Goal: Task Accomplishment & Management: Complete application form

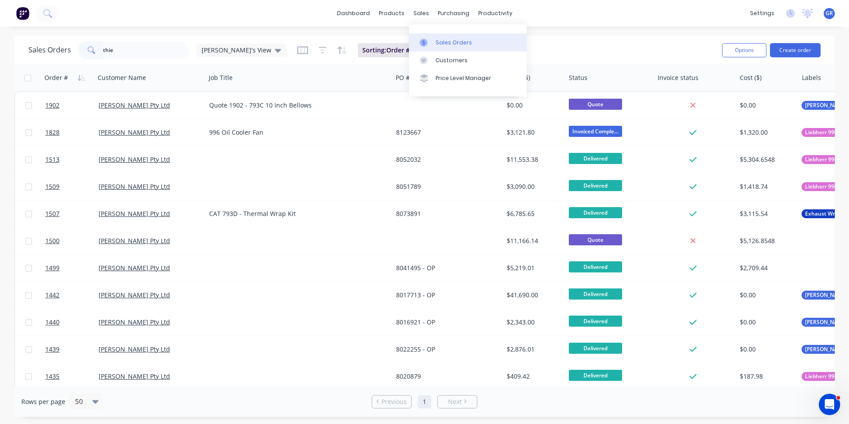
click at [455, 42] on div "Sales Orders" at bounding box center [454, 43] width 36 height 8
drag, startPoint x: 119, startPoint y: 51, endPoint x: 77, endPoint y: 49, distance: 42.2
click at [77, 50] on div "Sales Orders thie Greg's View" at bounding box center [157, 50] width 258 height 18
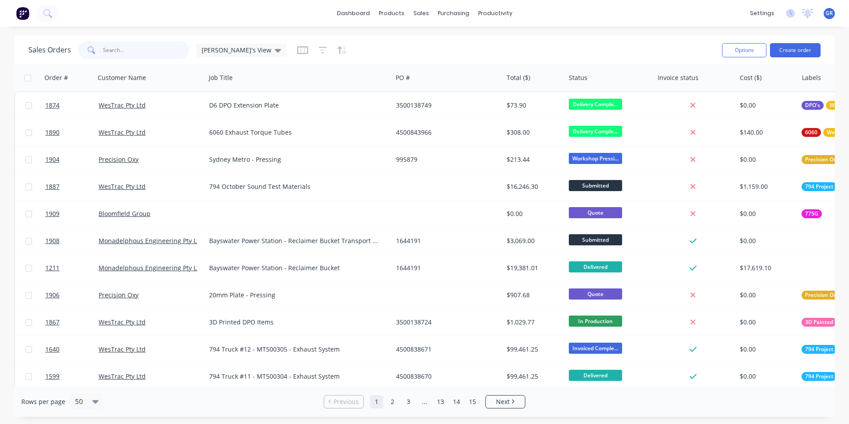
click at [110, 50] on input "text" at bounding box center [146, 50] width 87 height 18
paste input "115408-101"
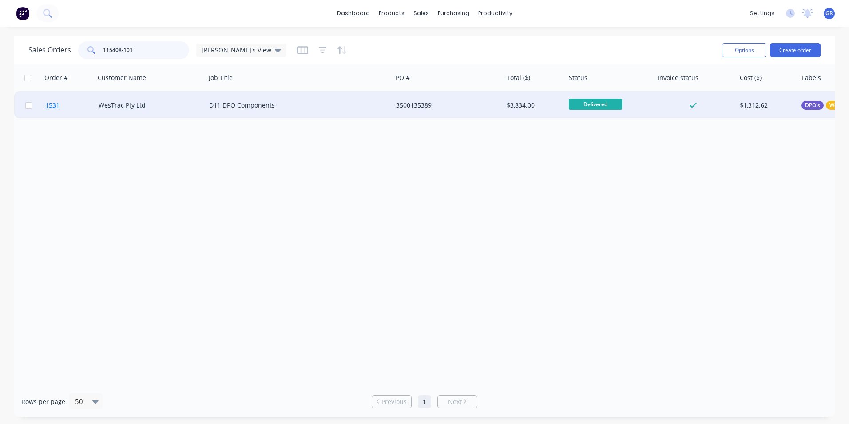
type input "115408-101"
click at [55, 107] on span "1531" at bounding box center [52, 105] width 14 height 9
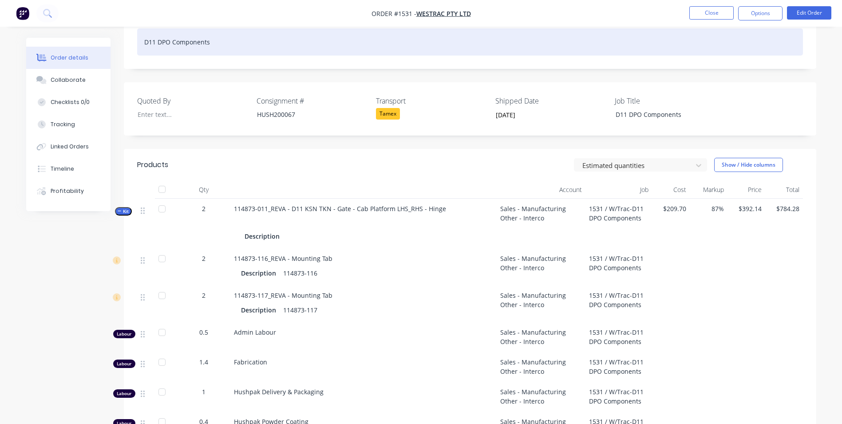
scroll to position [178, 0]
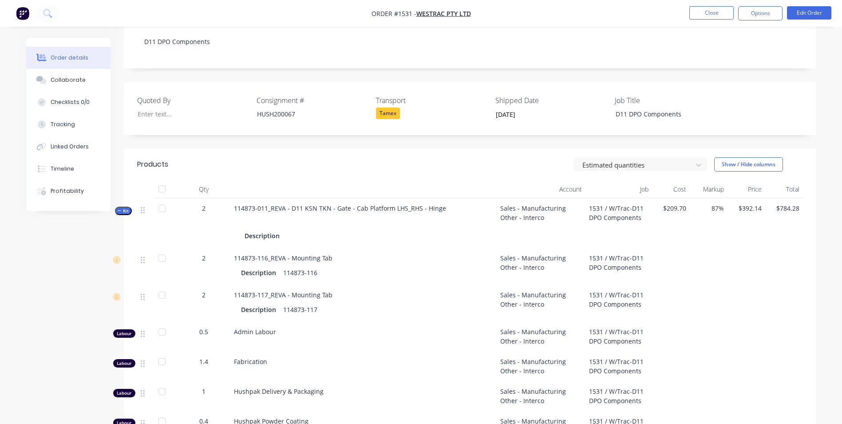
click at [123, 207] on span "Kit" at bounding box center [124, 210] width 12 height 7
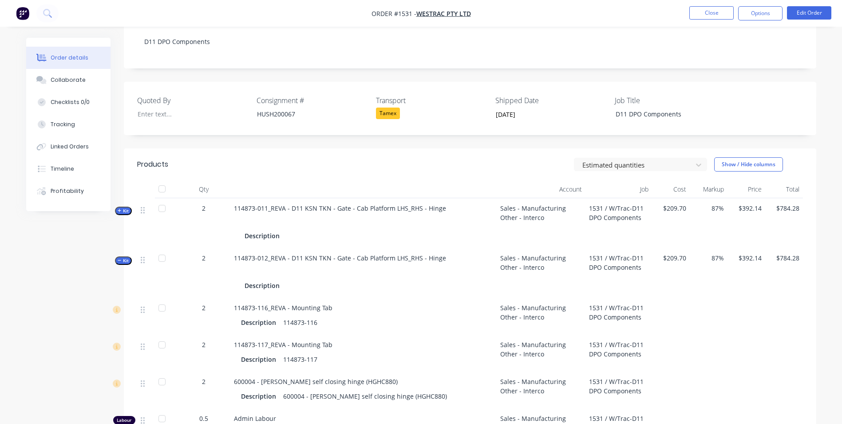
click at [125, 257] on span "Kit" at bounding box center [124, 260] width 12 height 7
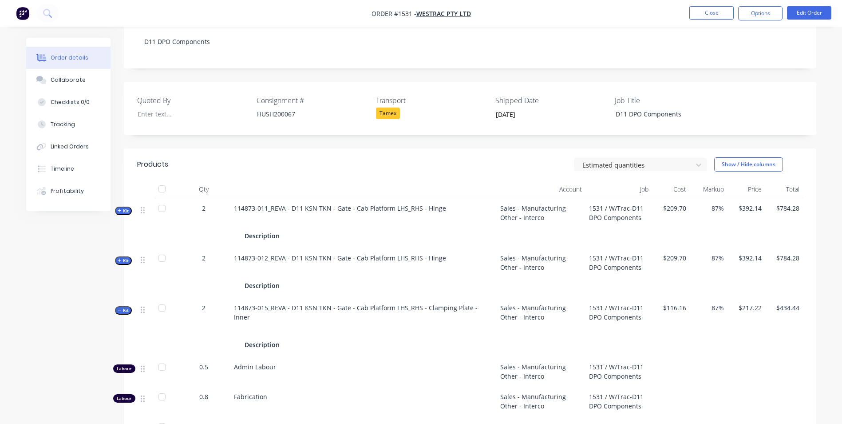
click at [124, 307] on span "Kit" at bounding box center [124, 310] width 12 height 7
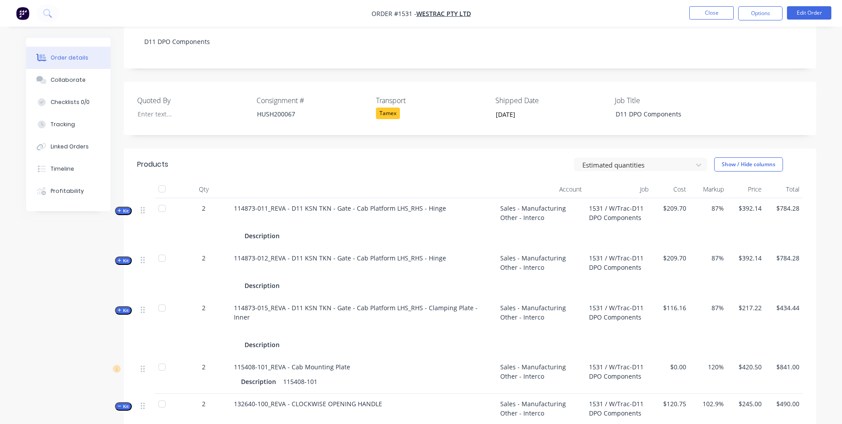
click at [126, 403] on span "Kit" at bounding box center [124, 406] width 12 height 7
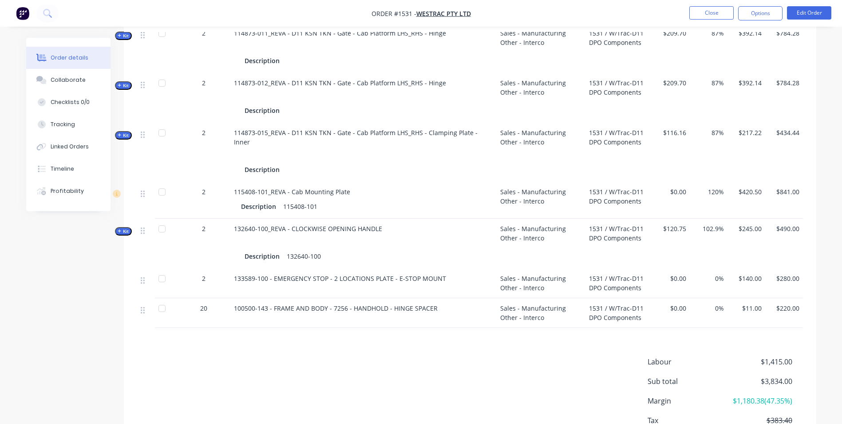
scroll to position [355, 0]
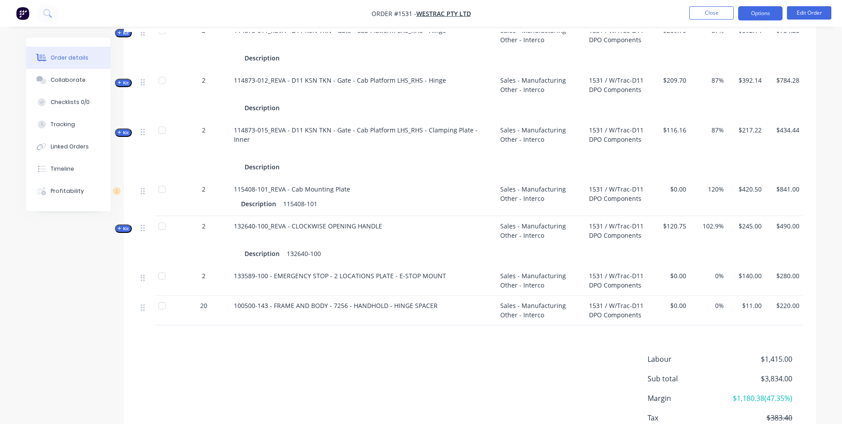
click at [760, 15] on button "Options" at bounding box center [760, 13] width 44 height 14
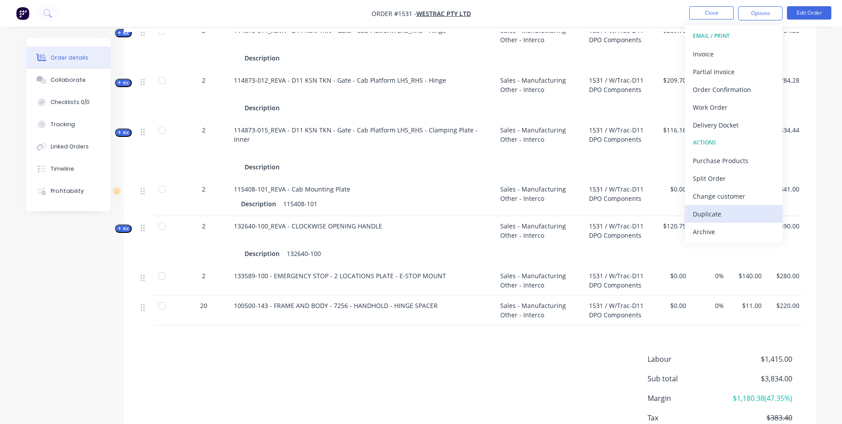
click at [711, 212] on div "Duplicate" at bounding box center [734, 213] width 82 height 13
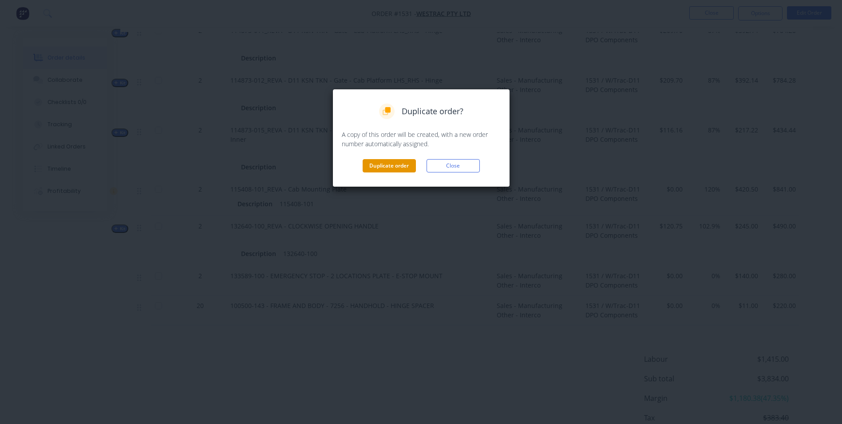
click at [394, 166] on button "Duplicate order" at bounding box center [389, 165] width 53 height 13
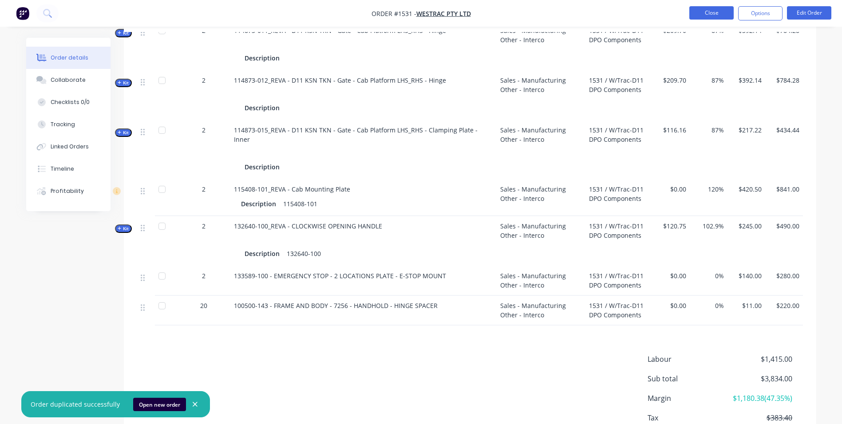
click at [718, 13] on button "Close" at bounding box center [711, 12] width 44 height 13
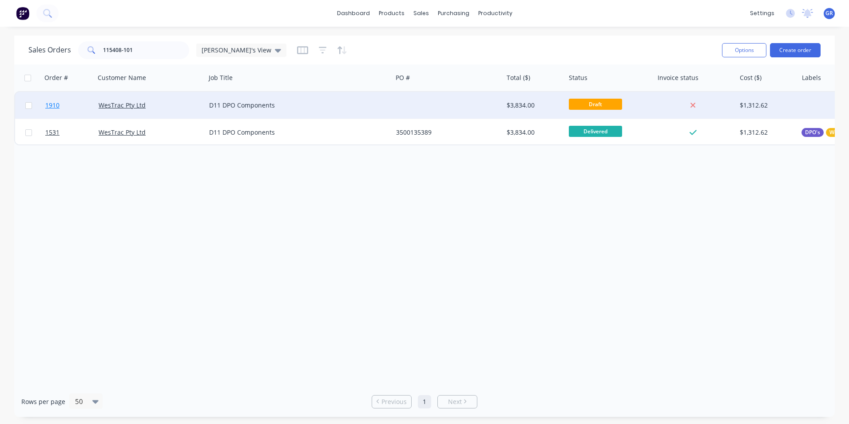
click at [55, 104] on span "1910" at bounding box center [52, 105] width 14 height 9
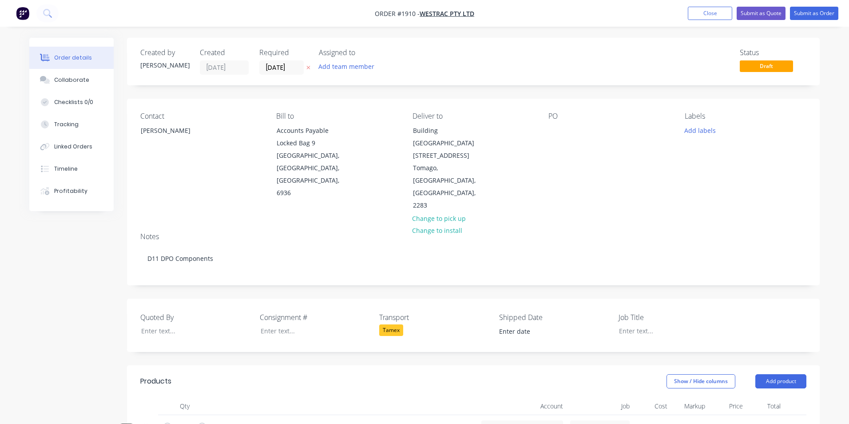
type input "[DATE]"
type input "87"
type input "$392.14"
type input "$784.28"
type input "87"
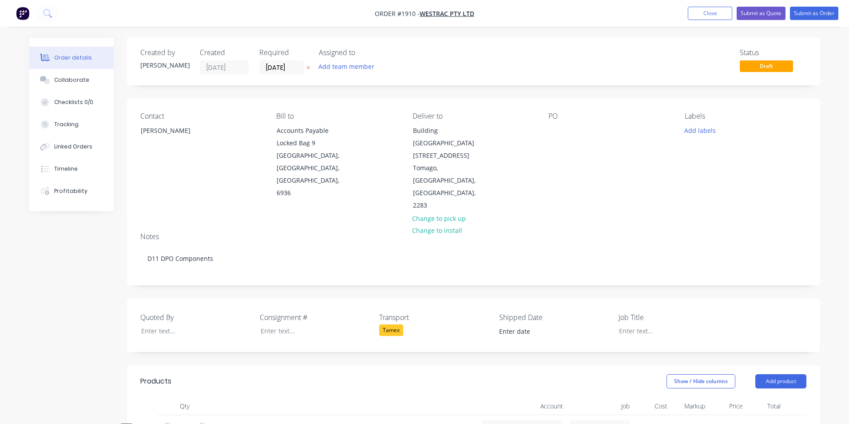
type input "$392.14"
type input "$784.28"
type input "87"
type input "$217.22"
type input "$434.44"
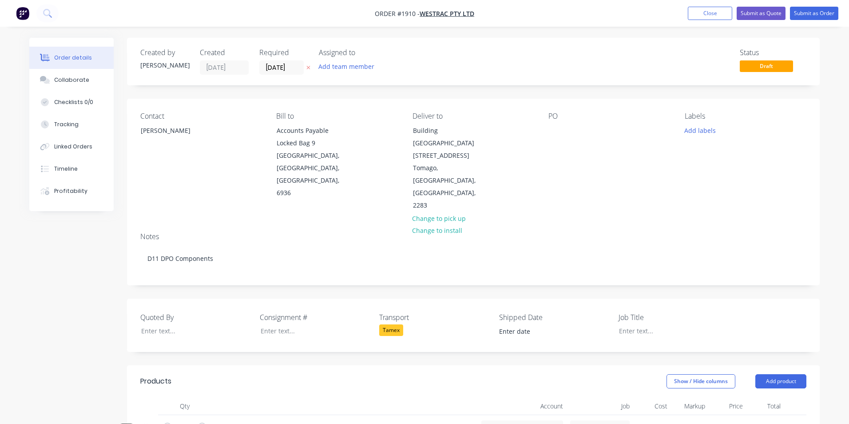
type input "120"
type input "$420.50"
type input "$841.00"
type input "102.9"
type input "$245.00"
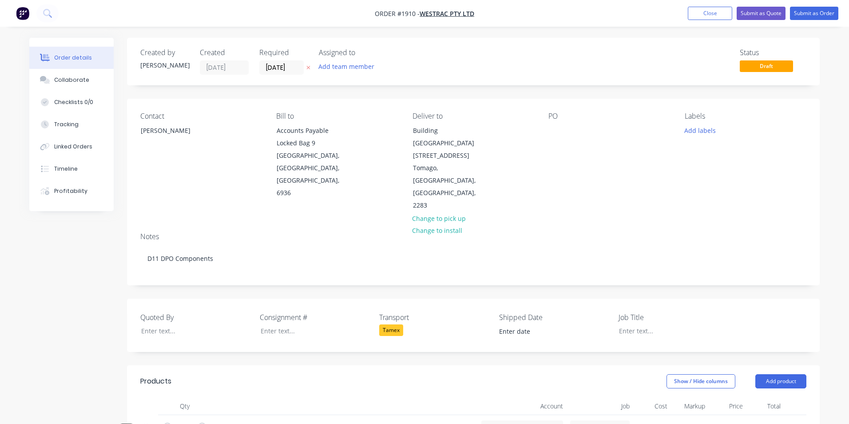
type input "$490.00"
type input "$140.00"
type input "$280.00"
type input "$11.00"
type input "$220.00"
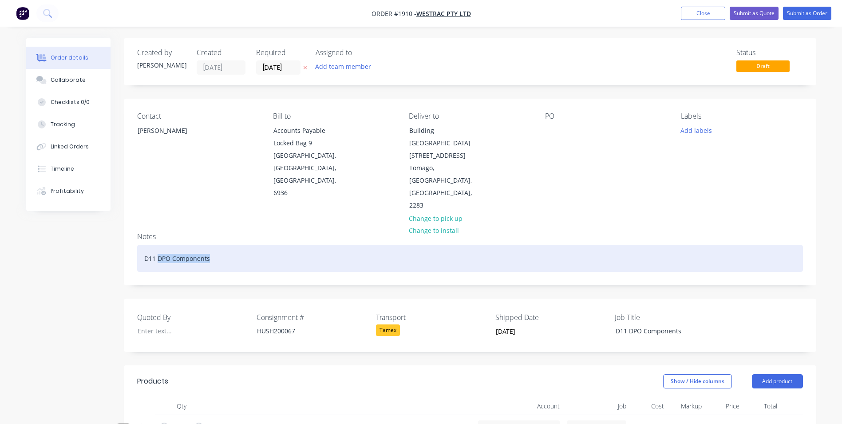
drag, startPoint x: 212, startPoint y: 221, endPoint x: 158, endPoint y: 220, distance: 53.7
click at [158, 245] on div "D11 DPO Components" at bounding box center [470, 258] width 666 height 27
drag, startPoint x: 210, startPoint y: 218, endPoint x: 126, endPoint y: 220, distance: 83.9
click at [126, 225] on div "Notes D11 Cab Mount Plate" at bounding box center [470, 254] width 693 height 59
copy div "D11 Cab Mount Plate"
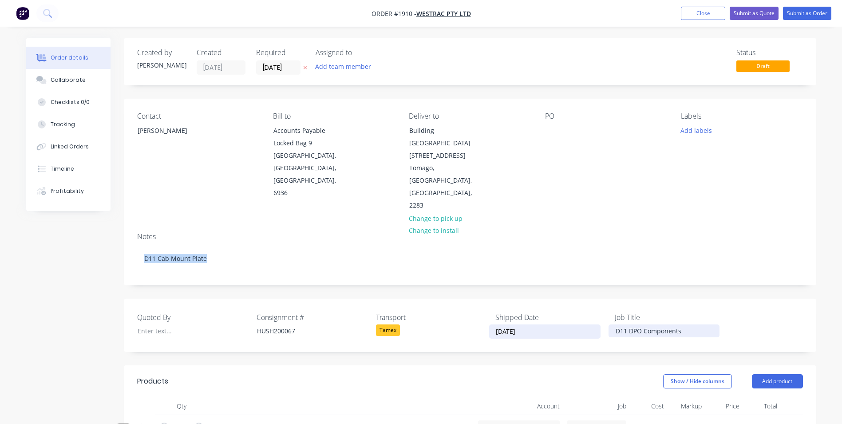
drag, startPoint x: 687, startPoint y: 293, endPoint x: 591, endPoint y: 297, distance: 96.0
click at [591, 298] on div "Quoted By Consignment # HUSH200067 Transport Tamex Shipped Date [DATE] Job Titl…" at bounding box center [470, 324] width 693 height 53
paste div
click at [392, 324] on div "Tamex" at bounding box center [388, 330] width 24 height 12
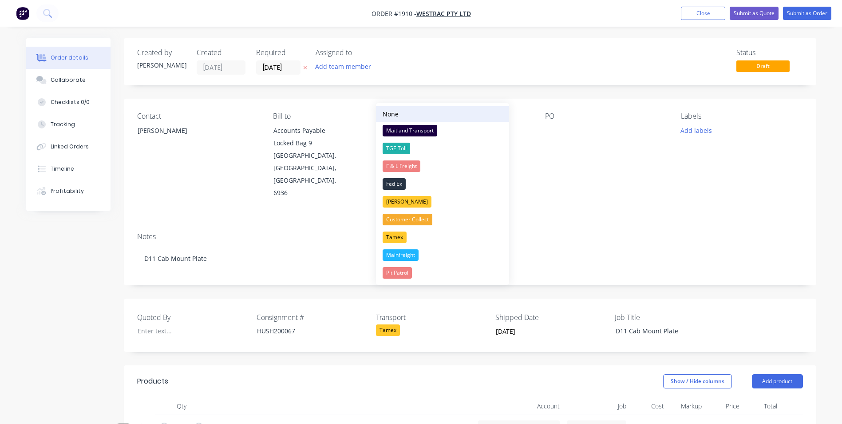
click at [395, 113] on div "None" at bounding box center [391, 113] width 16 height 9
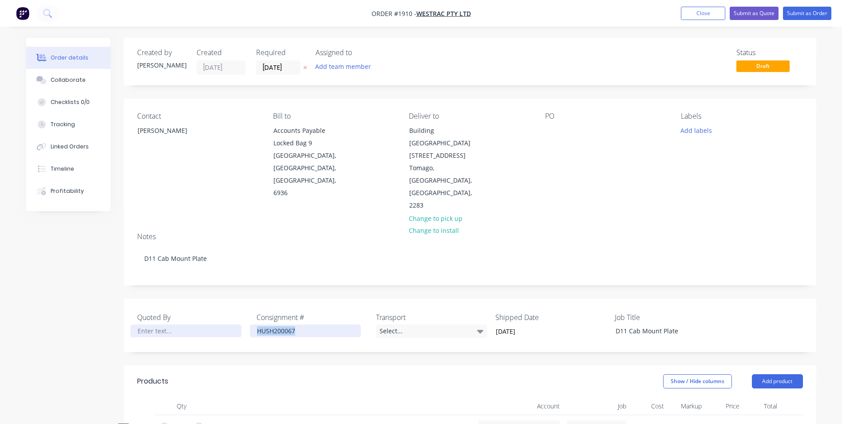
drag, startPoint x: 298, startPoint y: 295, endPoint x: 230, endPoint y: 295, distance: 68.4
click at [230, 298] on div "Quoted By Consignment # HUSH200067 Transport Select... Shipped Date [DATE] Job …" at bounding box center [470, 324] width 693 height 53
drag, startPoint x: 532, startPoint y: 293, endPoint x: 483, endPoint y: 295, distance: 48.9
click at [483, 298] on div "Quoted By Consignment # Transport Select... Shipped Date [DATE] Job Title D11 C…" at bounding box center [470, 324] width 693 height 53
click at [550, 130] on div at bounding box center [552, 130] width 14 height 13
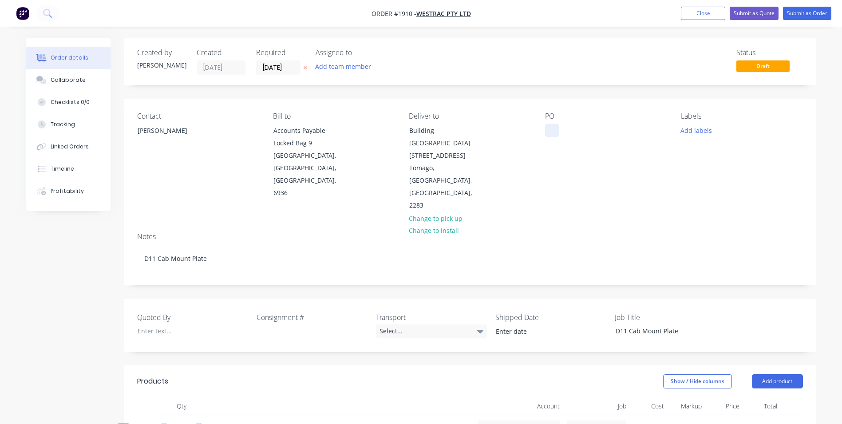
paste div
click at [706, 131] on button "Add labels" at bounding box center [696, 130] width 41 height 12
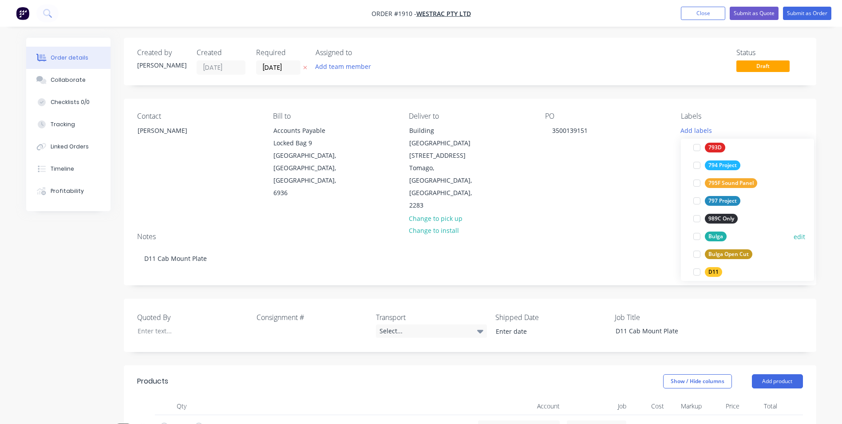
scroll to position [266, 0]
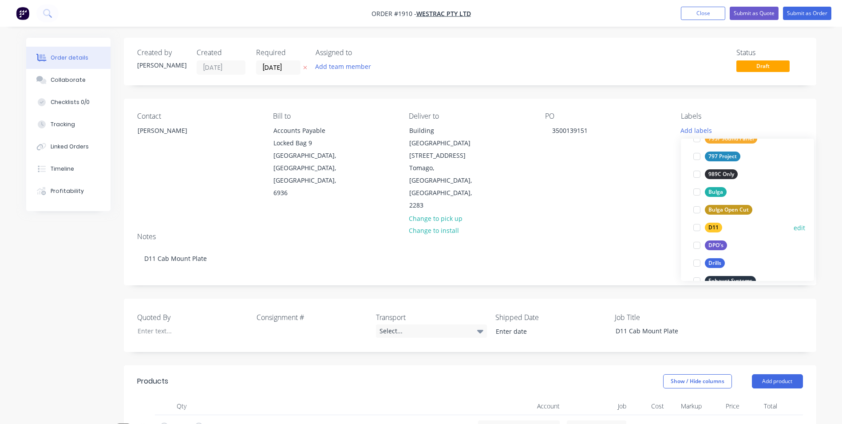
click at [715, 227] on div "D11" at bounding box center [713, 227] width 17 height 10
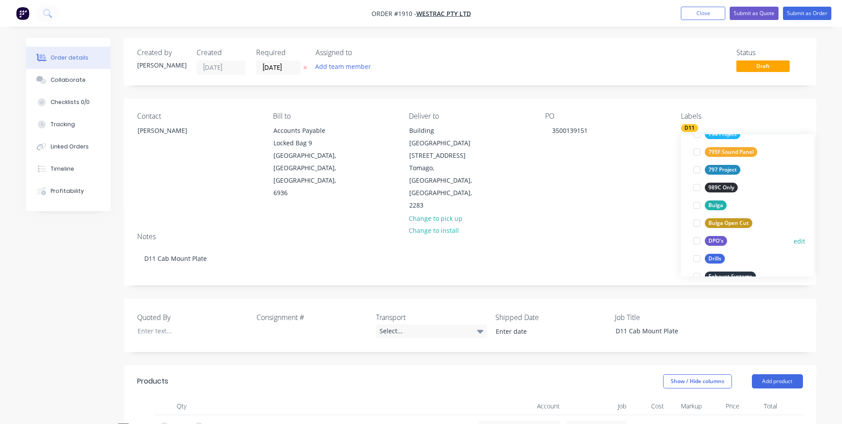
click at [719, 242] on div "DPO's" at bounding box center [716, 241] width 22 height 10
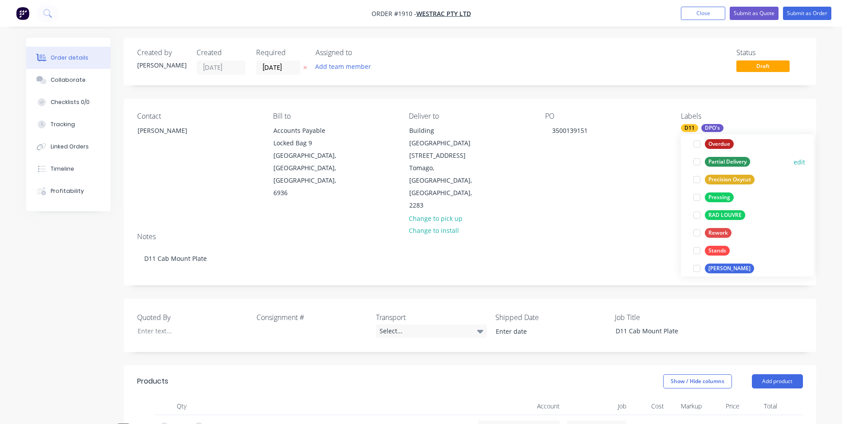
scroll to position [604, 0]
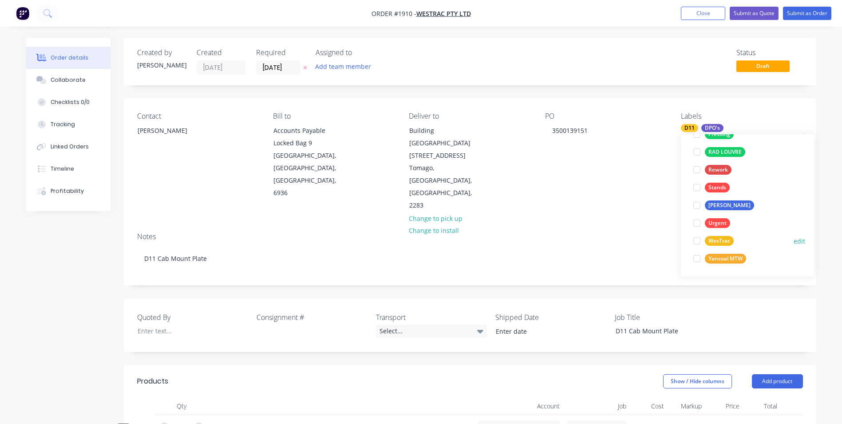
click at [722, 241] on div "WesTrac" at bounding box center [719, 241] width 29 height 10
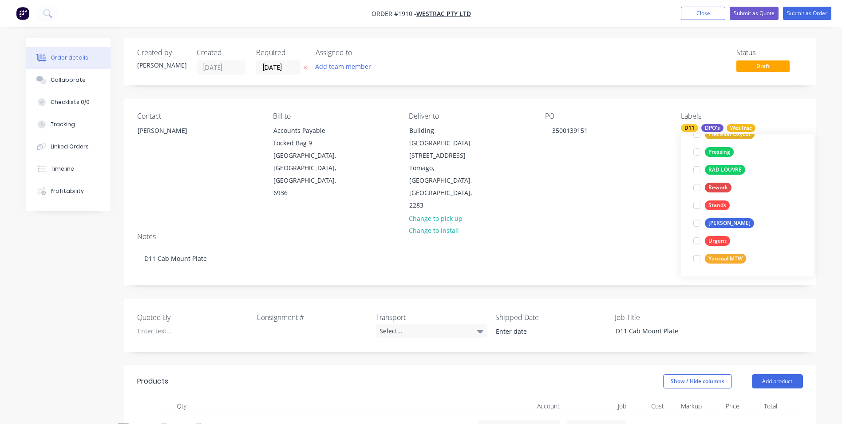
scroll to position [0, 0]
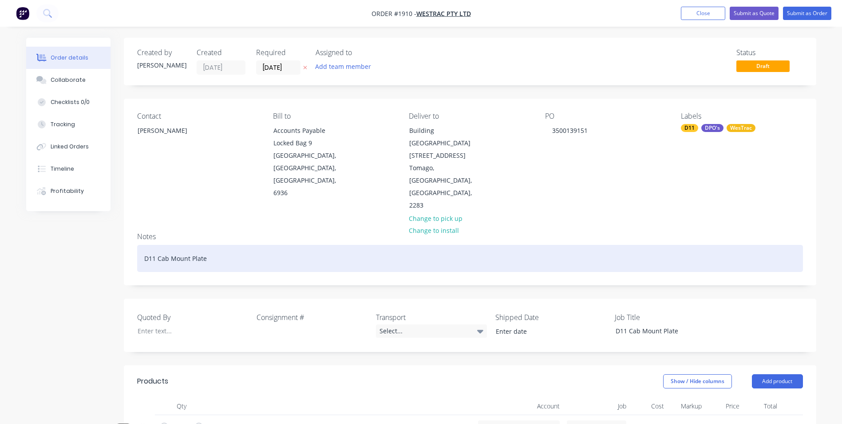
click at [594, 245] on div "D11 Cab Mount Plate" at bounding box center [470, 258] width 666 height 27
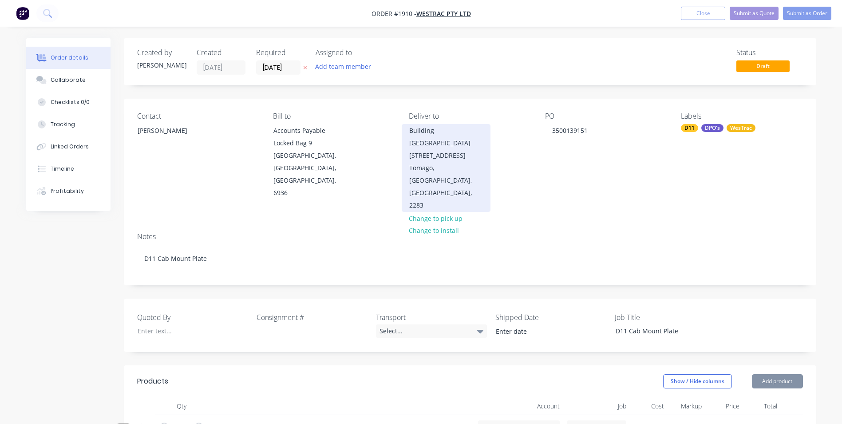
click at [442, 130] on div "Building [GEOGRAPHIC_DATA][STREET_ADDRESS]" at bounding box center [446, 142] width 74 height 37
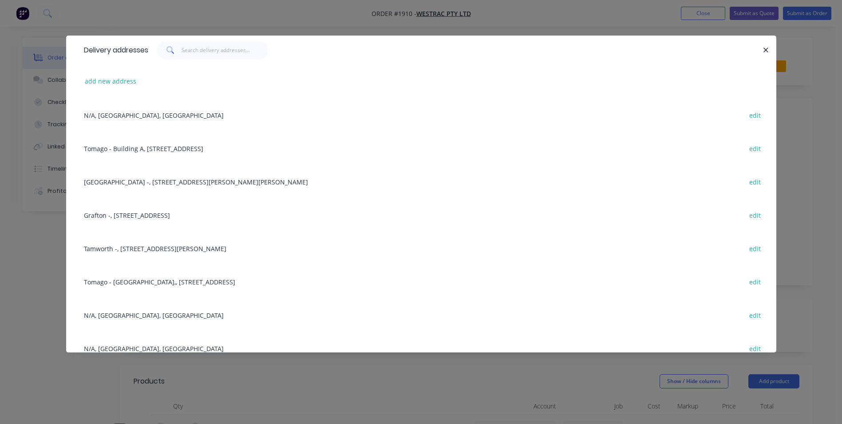
scroll to position [279, 0]
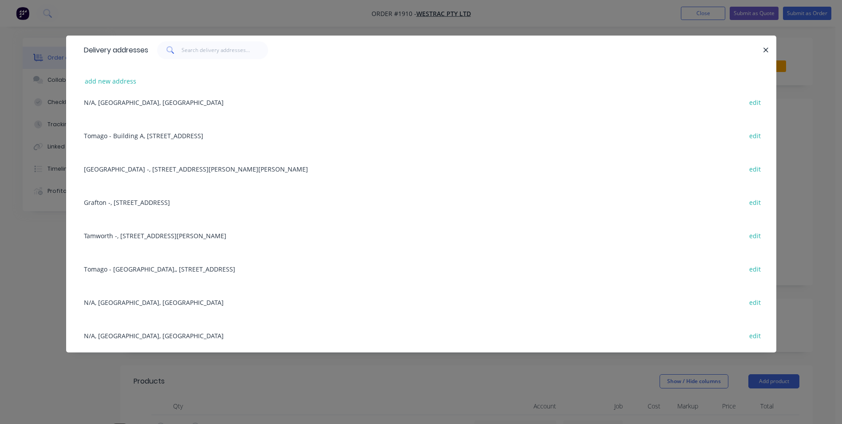
click at [136, 265] on div "Tomago - [GEOGRAPHIC_DATA],, [STREET_ADDRESS] edit" at bounding box center [421, 268] width 684 height 33
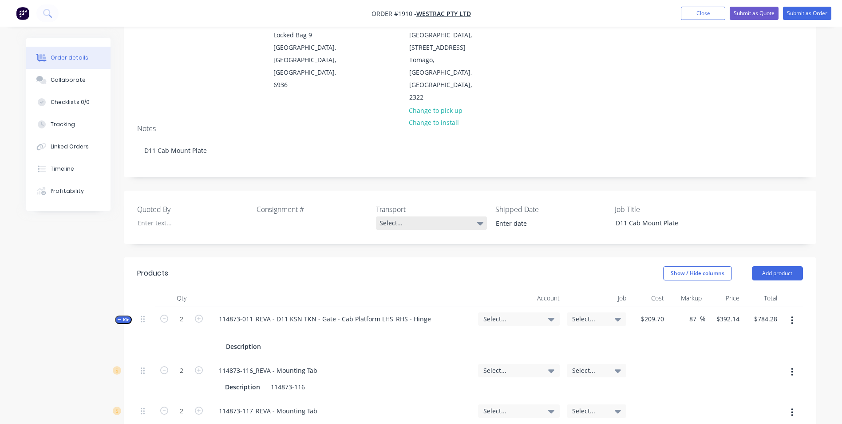
scroll to position [133, 0]
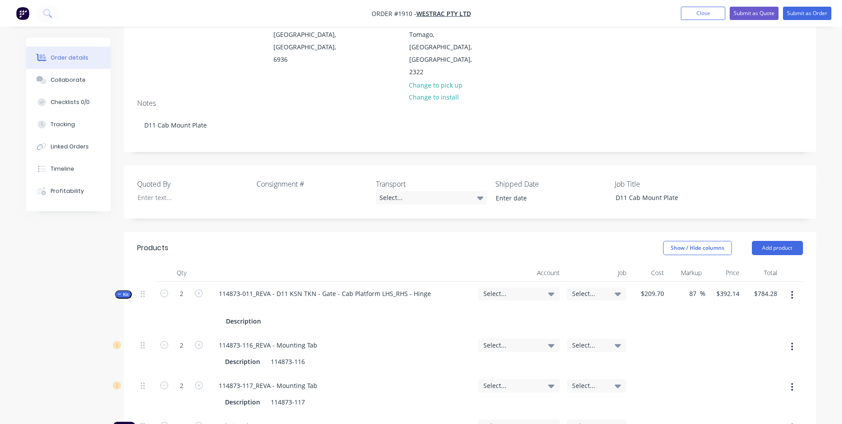
click at [795, 287] on button "button" at bounding box center [792, 295] width 21 height 16
click at [737, 383] on div "Delete" at bounding box center [761, 389] width 68 height 13
click at [792, 291] on icon "button" at bounding box center [793, 295] width 2 height 8
click at [737, 383] on div "Delete" at bounding box center [761, 389] width 68 height 13
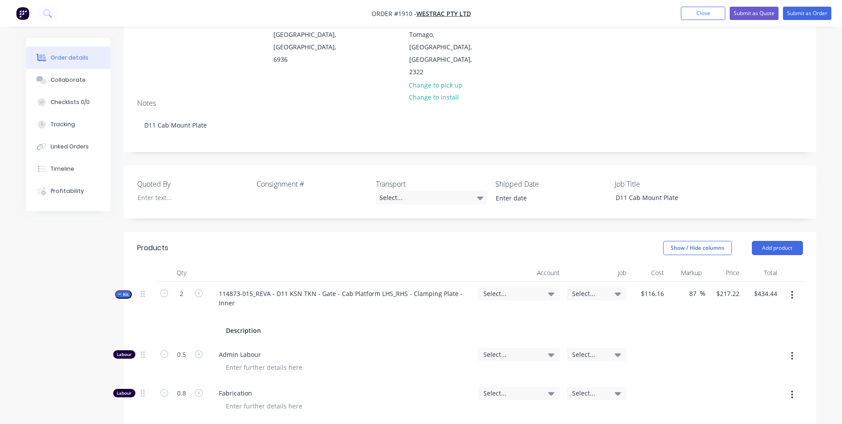
click at [793, 291] on icon "button" at bounding box center [793, 295] width 2 height 8
click at [741, 383] on div "Delete" at bounding box center [761, 389] width 68 height 13
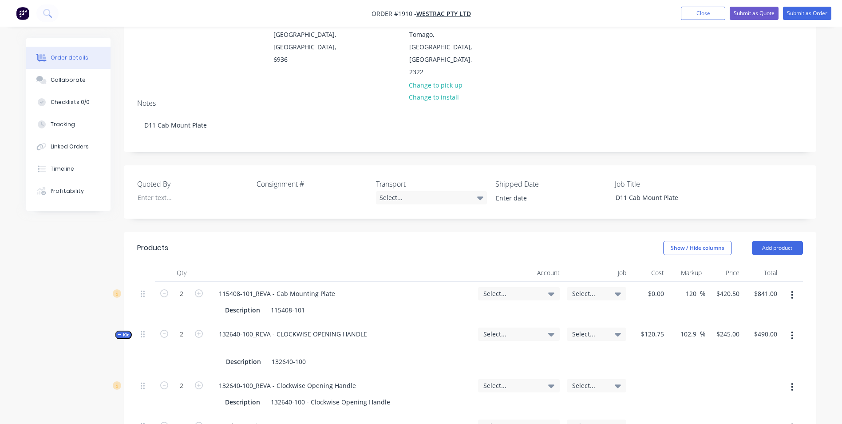
click at [795, 327] on button "button" at bounding box center [792, 335] width 21 height 16
click at [742, 423] on div "Delete" at bounding box center [761, 429] width 68 height 13
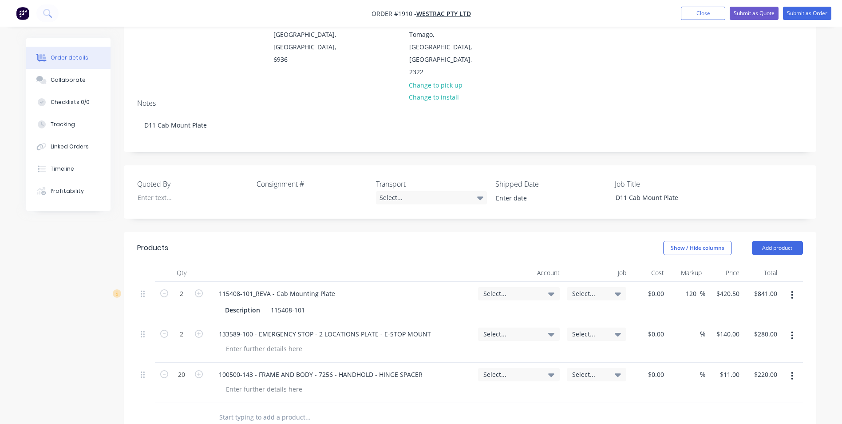
click at [793, 331] on icon "button" at bounding box center [793, 335] width 2 height 8
click at [745, 405] on div "Delete" at bounding box center [761, 411] width 68 height 13
click at [792, 331] on icon "button" at bounding box center [793, 335] width 2 height 8
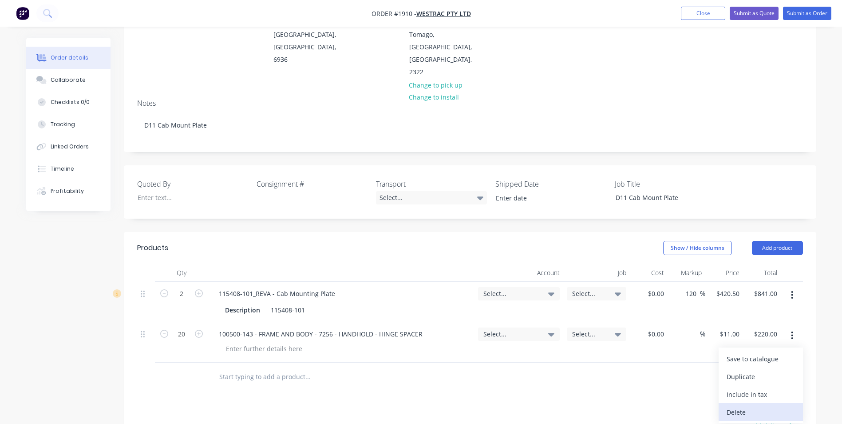
click at [740, 405] on div "Delete" at bounding box center [761, 411] width 68 height 13
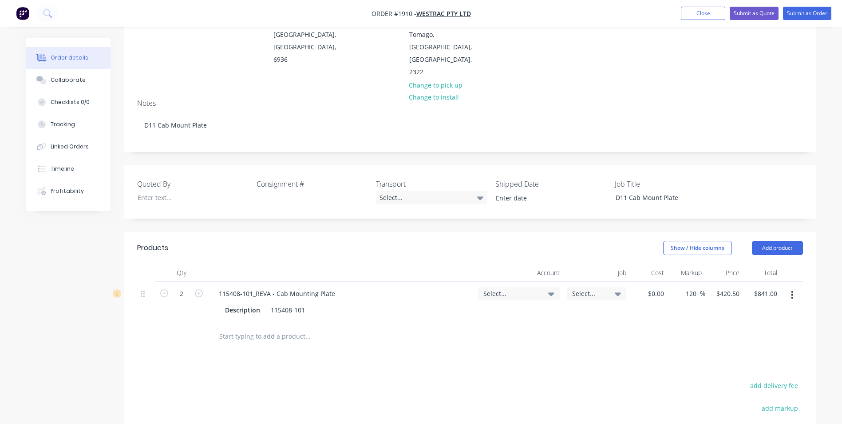
click at [698, 331] on div "Products Show / Hide columns Add product Qty Account Job Cost Markup Price Tota…" at bounding box center [470, 398] width 693 height 332
click at [812, 15] on button "Submit as Order" at bounding box center [807, 13] width 48 height 13
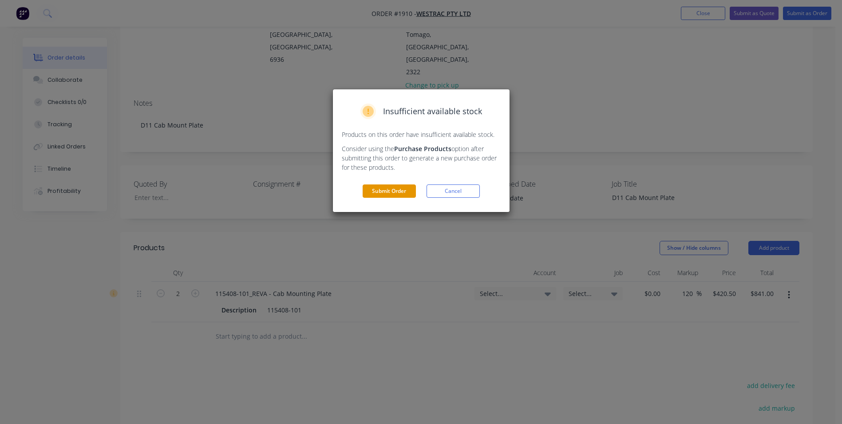
click at [391, 193] on button "Submit Order" at bounding box center [389, 190] width 53 height 13
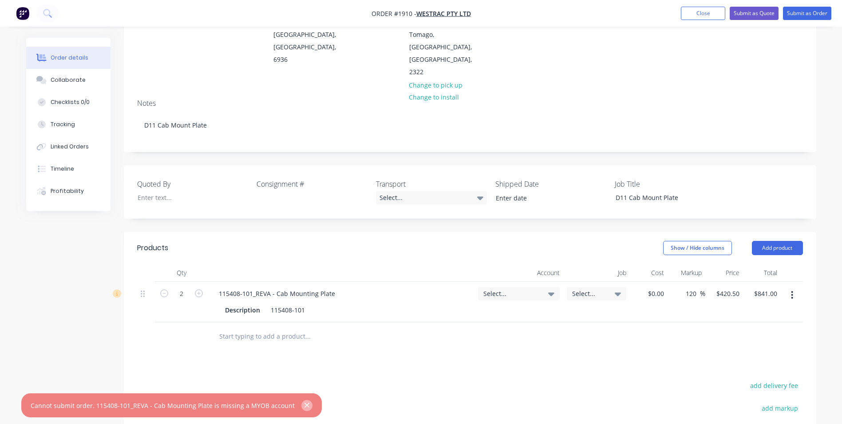
click at [304, 407] on icon "button" at bounding box center [307, 405] width 6 height 8
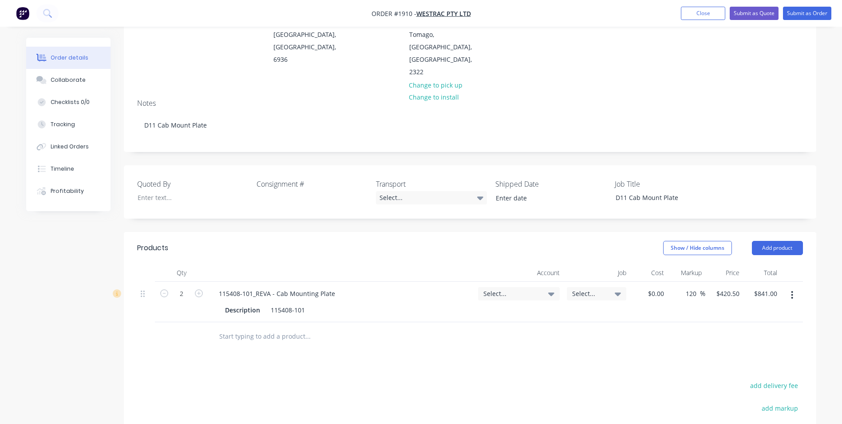
click at [498, 289] on span "Select..." at bounding box center [511, 293] width 56 height 9
click at [475, 311] on input at bounding box center [504, 320] width 91 height 18
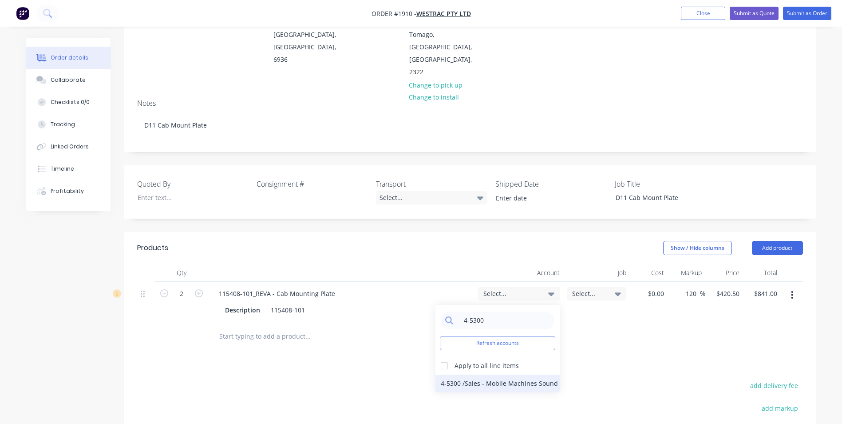
type input "4-5300"
click at [487, 374] on div "4-5300 / Sales - Mobile Machines Sound - Interco" at bounding box center [498, 383] width 124 height 18
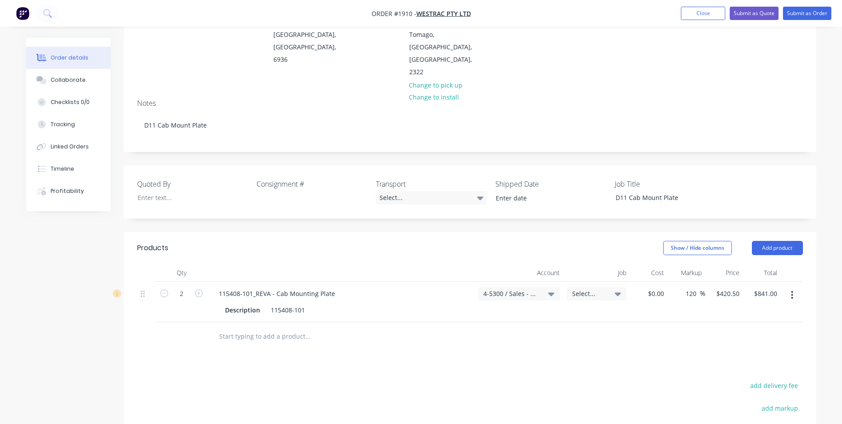
click at [590, 289] on span "Select..." at bounding box center [589, 293] width 34 height 9
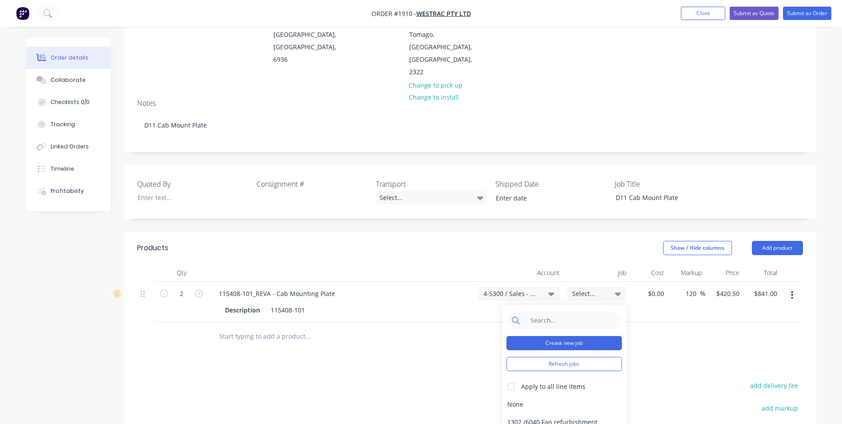
click at [550, 336] on button "Create new job" at bounding box center [564, 343] width 115 height 14
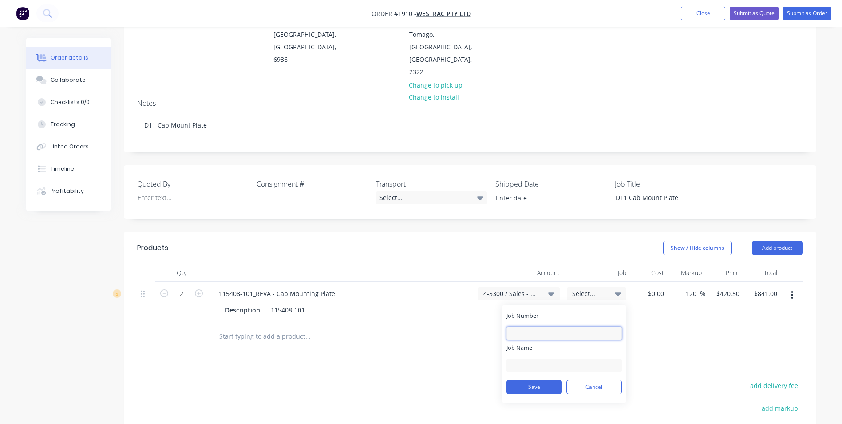
click at [524, 326] on input "Job Number" at bounding box center [564, 332] width 115 height 13
type input "1910"
click at [538, 358] on input "Job Name" at bounding box center [564, 364] width 115 height 13
type input "W/Trac-D11 CAB MNT Plate"
click at [552, 380] on button "Save" at bounding box center [534, 387] width 55 height 14
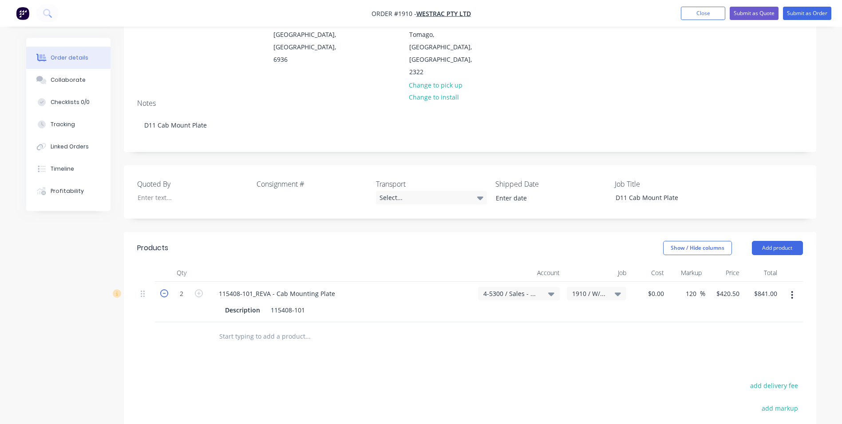
click at [162, 289] on icon "button" at bounding box center [164, 293] width 8 height 8
type input "1"
type input "$420.50"
click at [453, 327] on div at bounding box center [345, 336] width 266 height 18
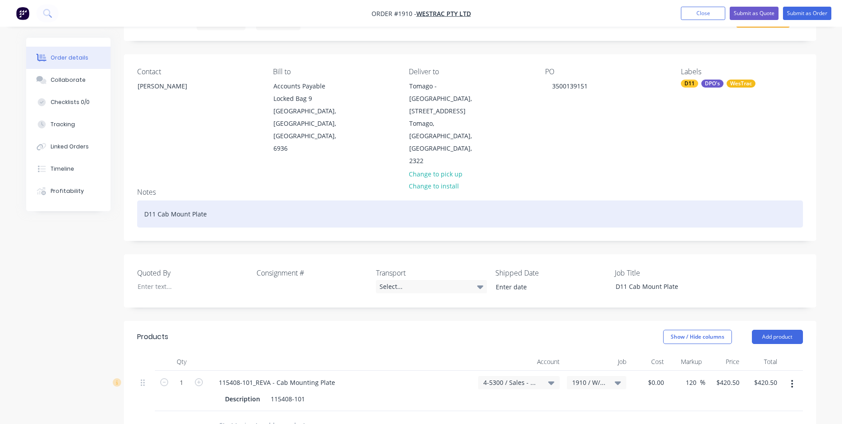
scroll to position [0, 0]
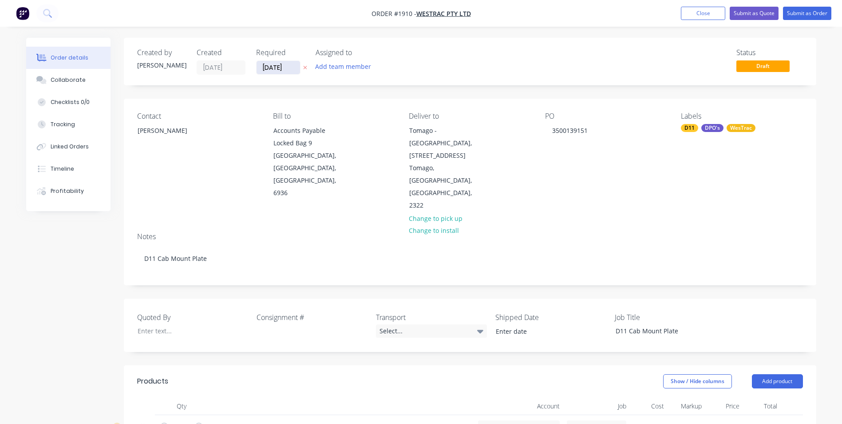
click at [278, 65] on input "[DATE]" at bounding box center [279, 67] width 44 height 13
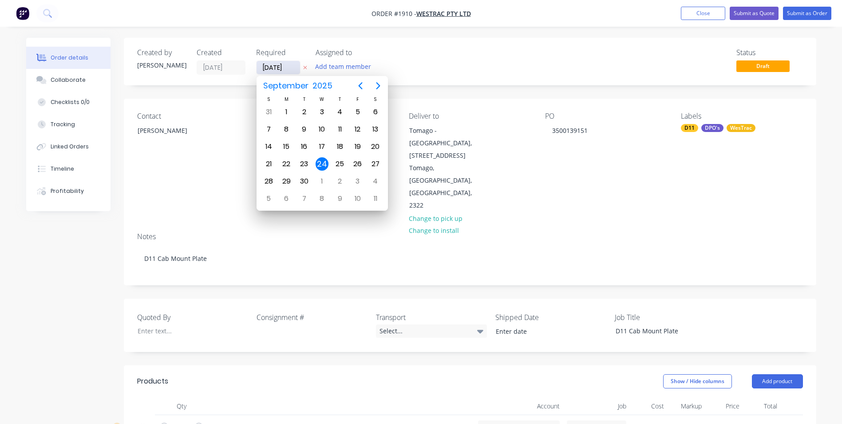
click at [278, 65] on input "[DATE]" at bounding box center [279, 67] width 44 height 13
click at [306, 181] on div "30" at bounding box center [303, 180] width 13 height 13
type input "[DATE]"
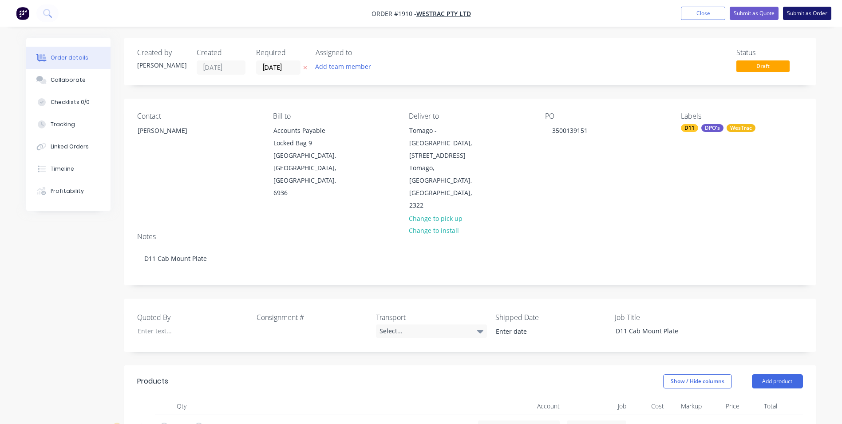
click at [810, 14] on button "Submit as Order" at bounding box center [807, 13] width 48 height 13
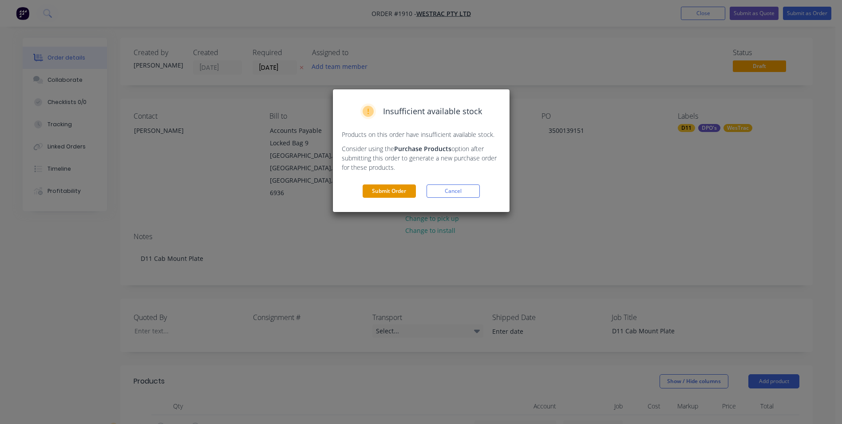
click at [389, 190] on button "Submit Order" at bounding box center [389, 190] width 53 height 13
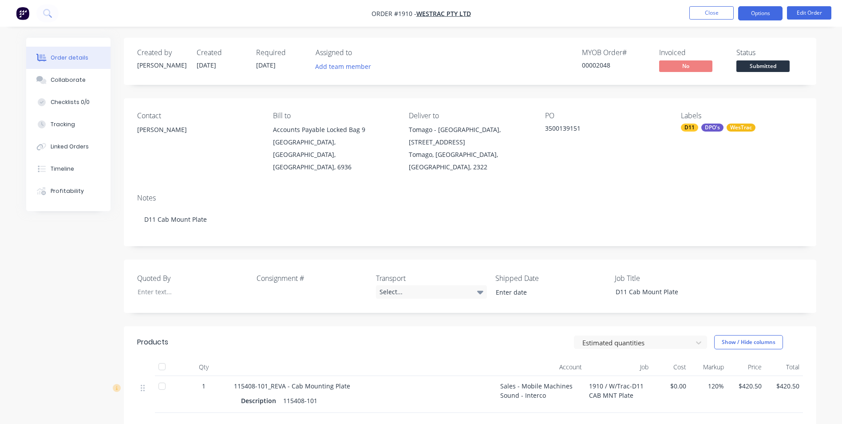
click at [763, 14] on button "Options" at bounding box center [760, 13] width 44 height 14
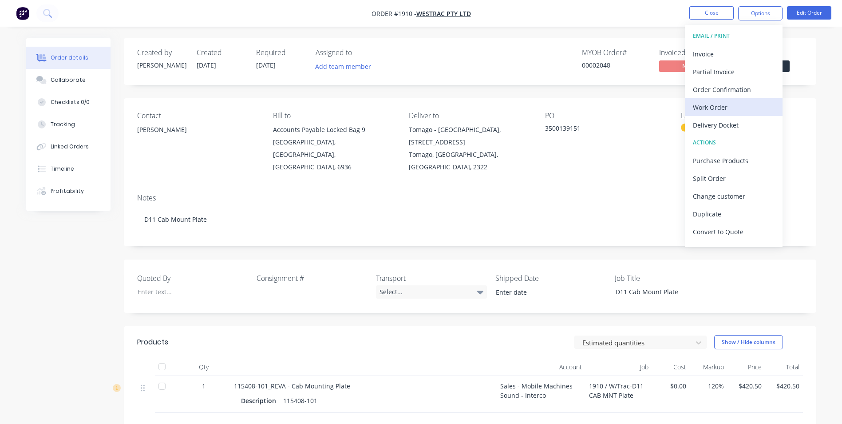
click at [712, 109] on div "Work Order" at bounding box center [734, 107] width 82 height 13
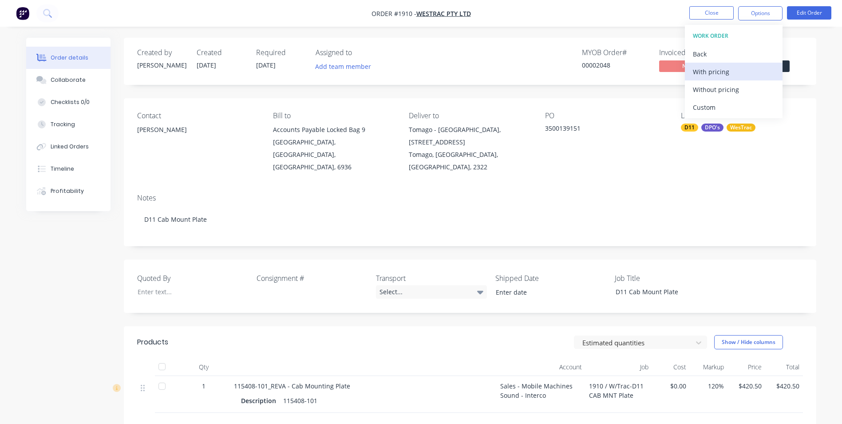
click at [706, 72] on div "With pricing" at bounding box center [734, 71] width 82 height 13
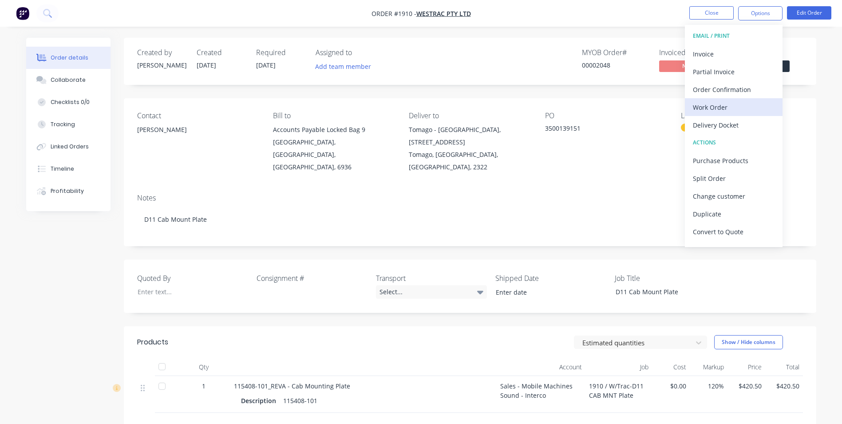
click at [716, 107] on div "Work Order" at bounding box center [734, 107] width 82 height 13
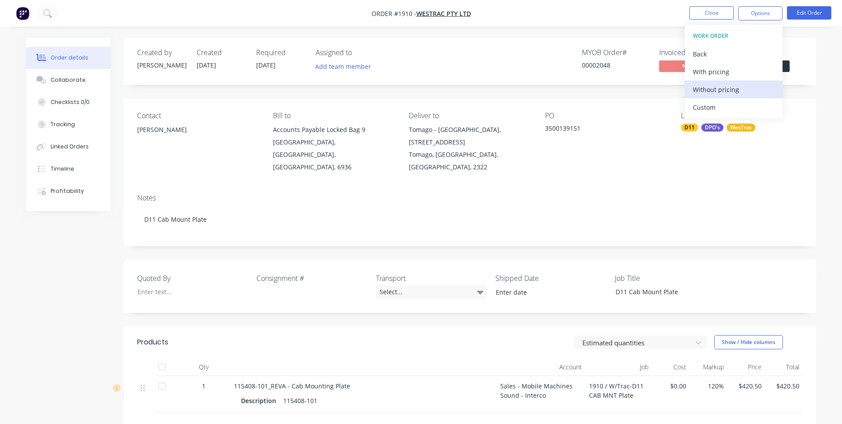
click at [708, 88] on div "Without pricing" at bounding box center [734, 89] width 82 height 13
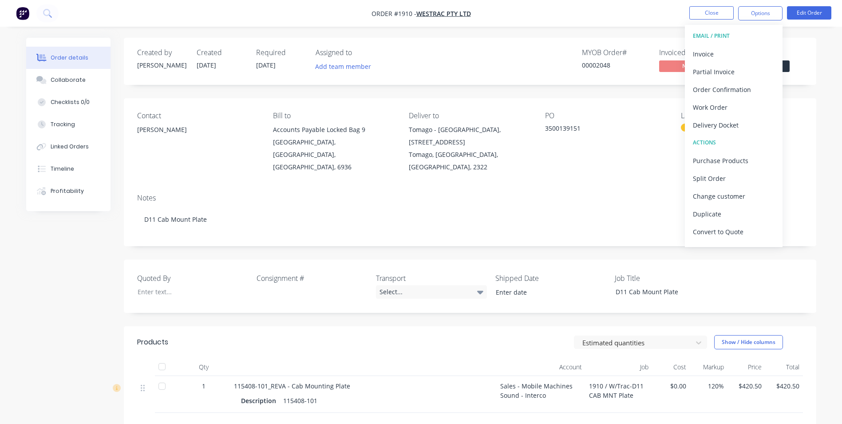
click at [665, 20] on nav "Order #1910 - WesTrac Pty Ltd Close Options EMAIL / PRINT Invoice Partial Invoi…" at bounding box center [421, 13] width 842 height 27
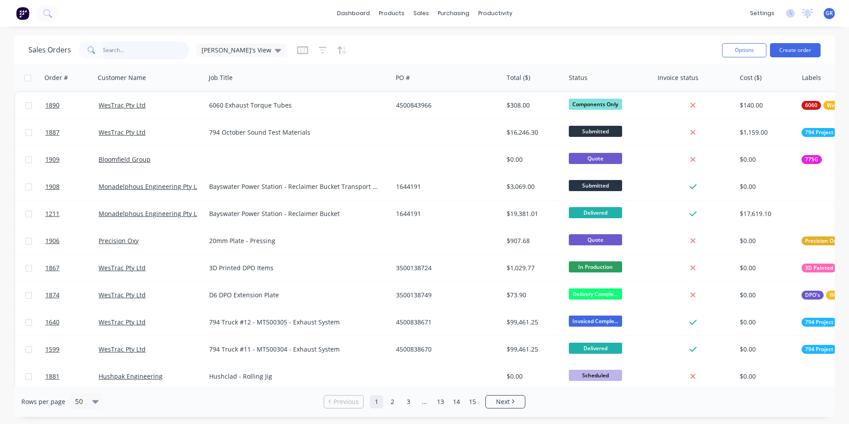
click at [111, 48] on input "text" at bounding box center [146, 50] width 87 height 18
paste input "3500139151"
type input "3500139151"
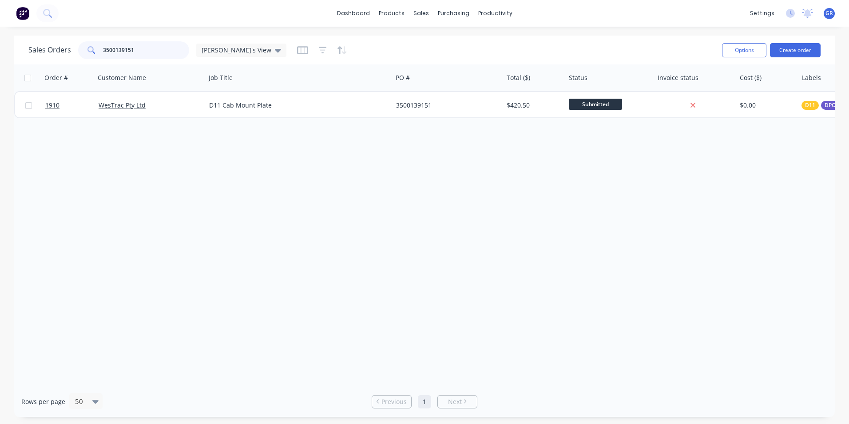
drag, startPoint x: 142, startPoint y: 47, endPoint x: 95, endPoint y: 48, distance: 46.6
click at [95, 48] on div "3500139151" at bounding box center [133, 50] width 111 height 18
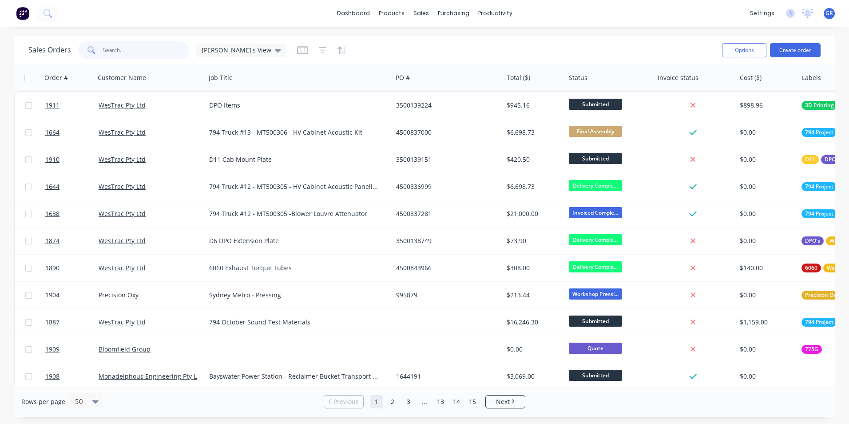
click at [112, 48] on input "text" at bounding box center [146, 50] width 87 height 18
paste input "115408-101"
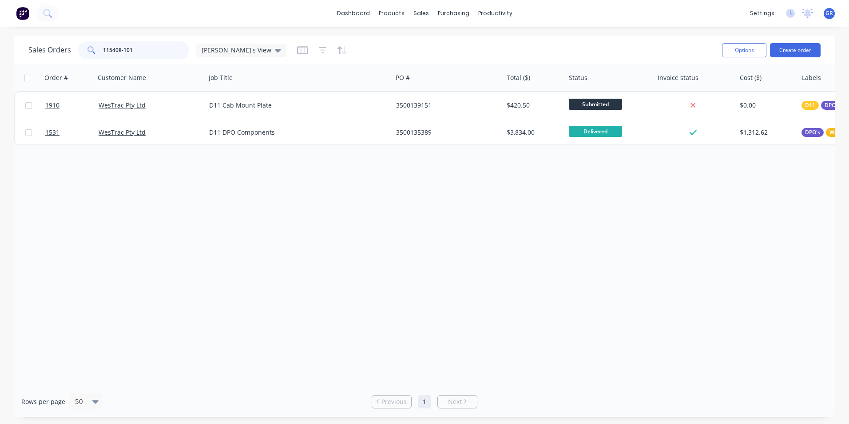
type input "115408-101"
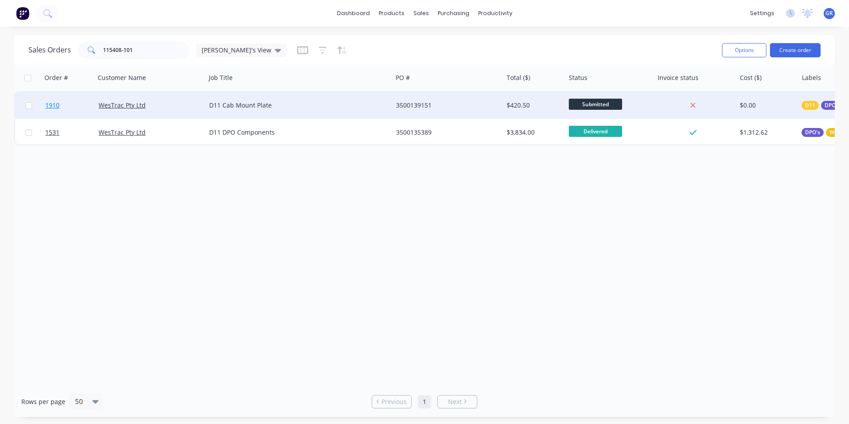
click at [58, 103] on span "1910" at bounding box center [52, 105] width 14 height 9
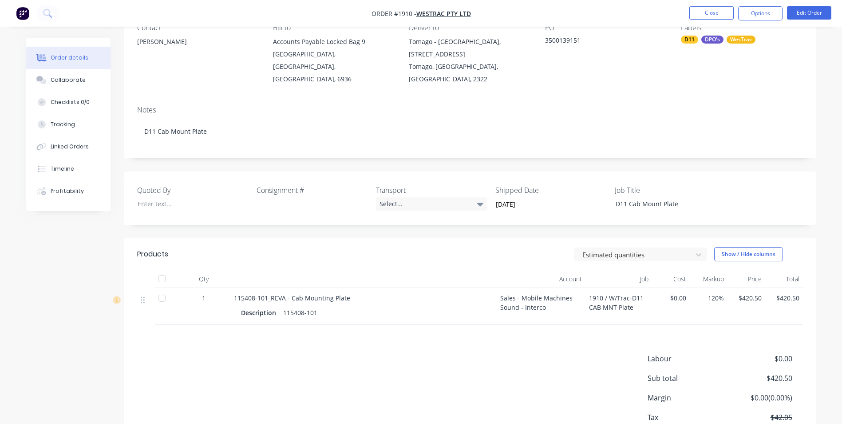
scroll to position [89, 0]
